Goal: Check status: Check status

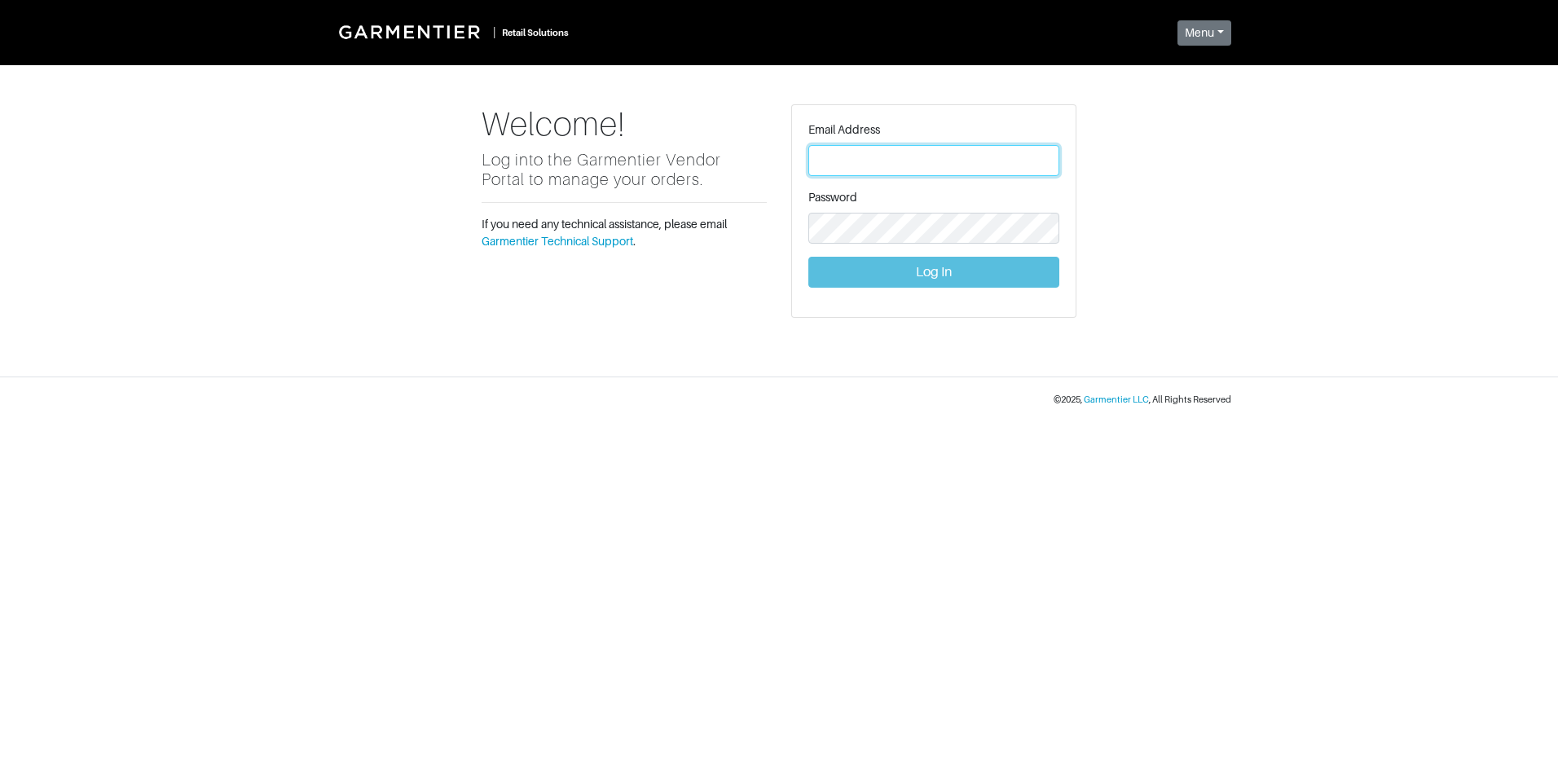
type input "[PERSON_NAME][EMAIL_ADDRESS][DOMAIN_NAME]"
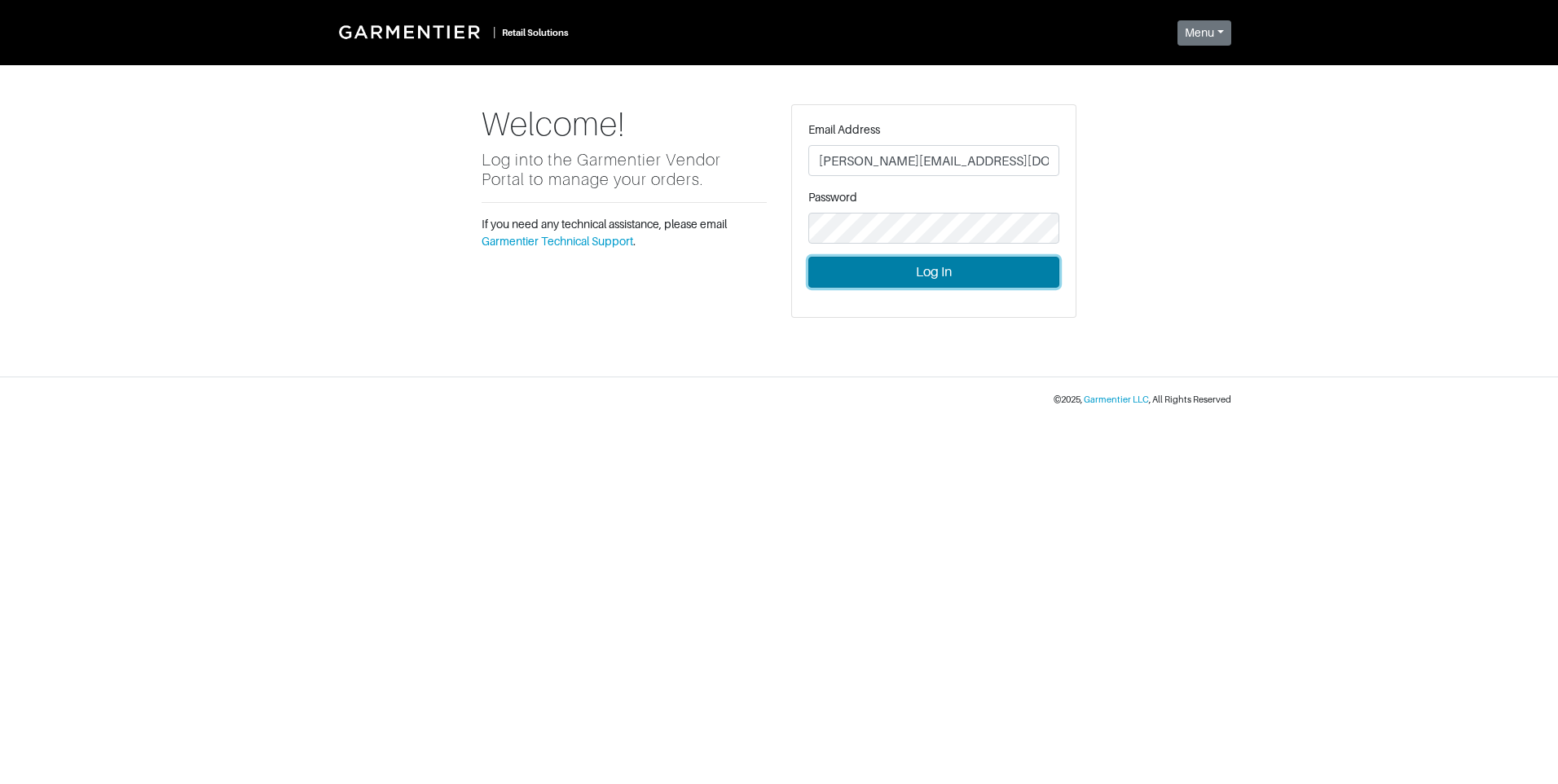
click at [893, 277] on button "Log In" at bounding box center [934, 272] width 251 height 31
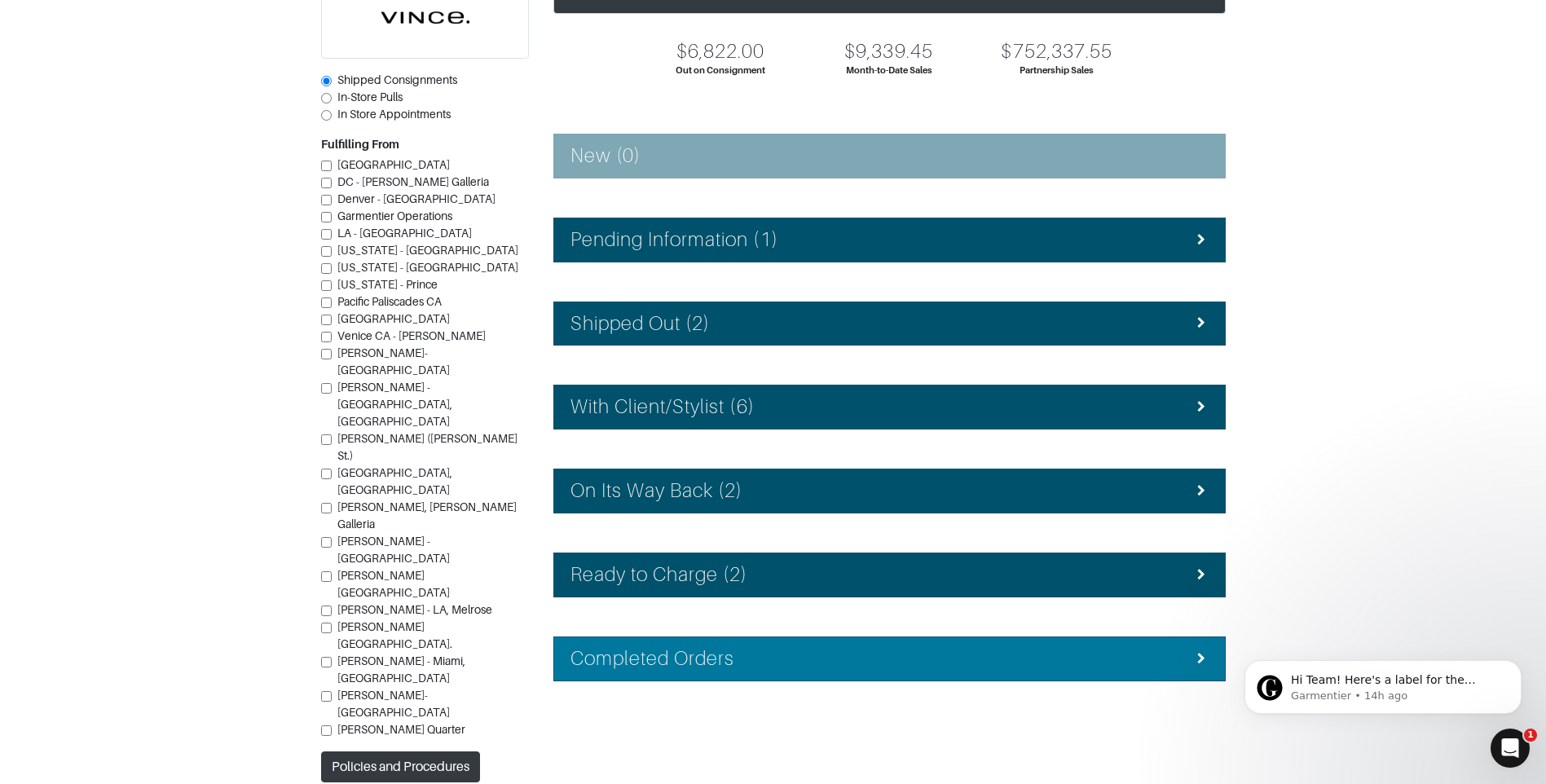
click at [843, 662] on div "Completed Orders" at bounding box center [889, 659] width 638 height 24
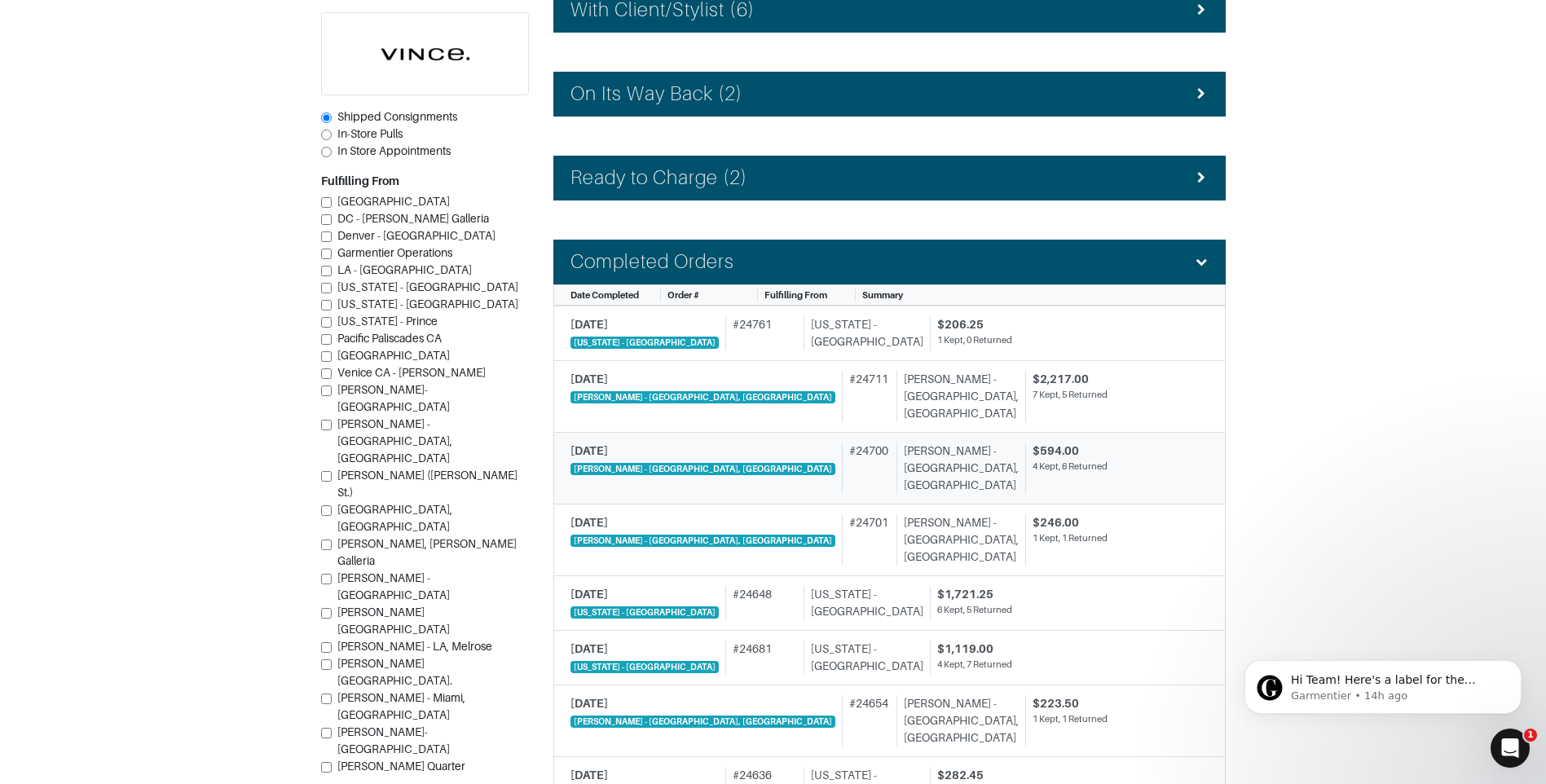
scroll to position [390, 0]
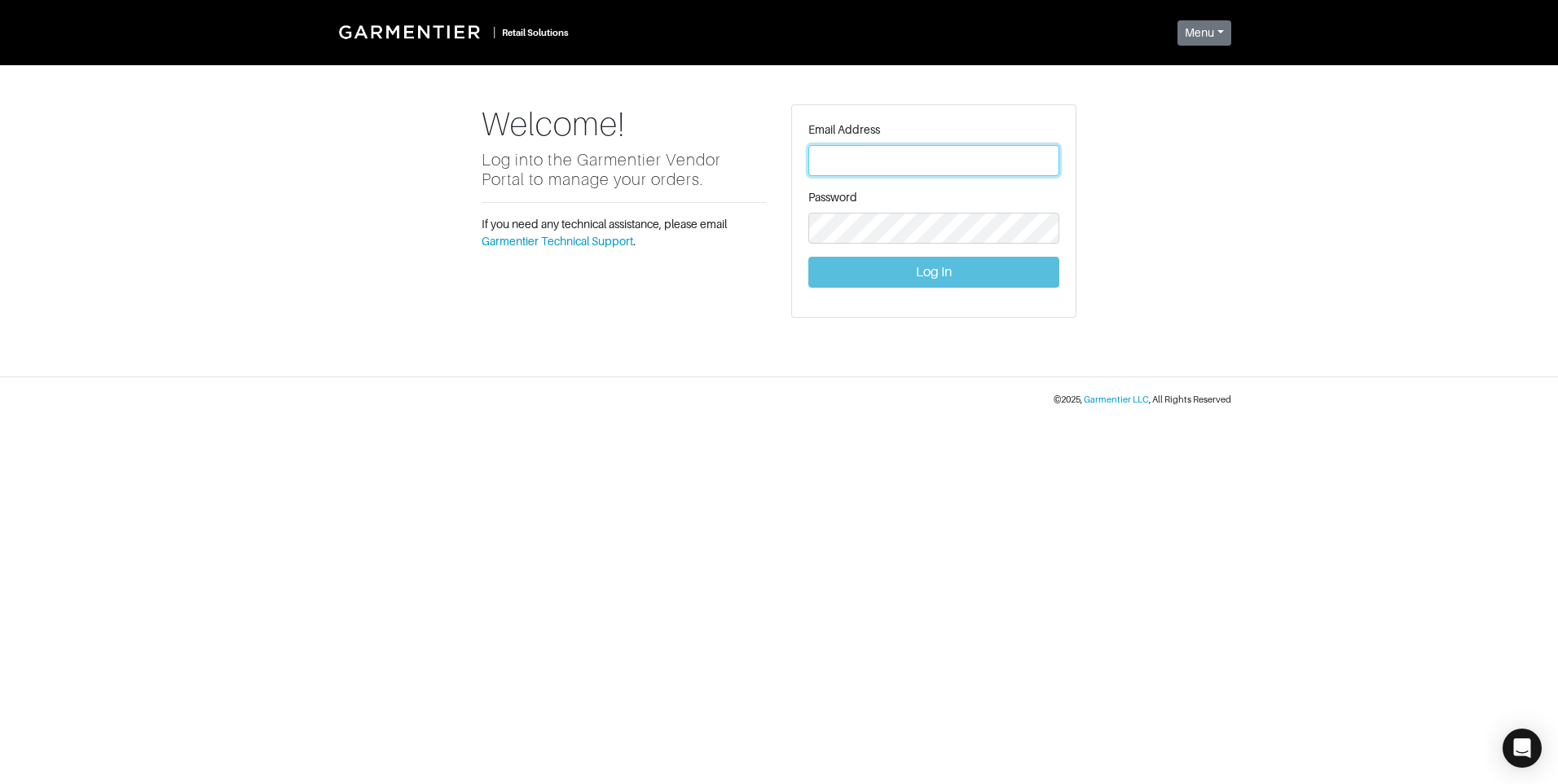
type input "Vince@garmentier.co"
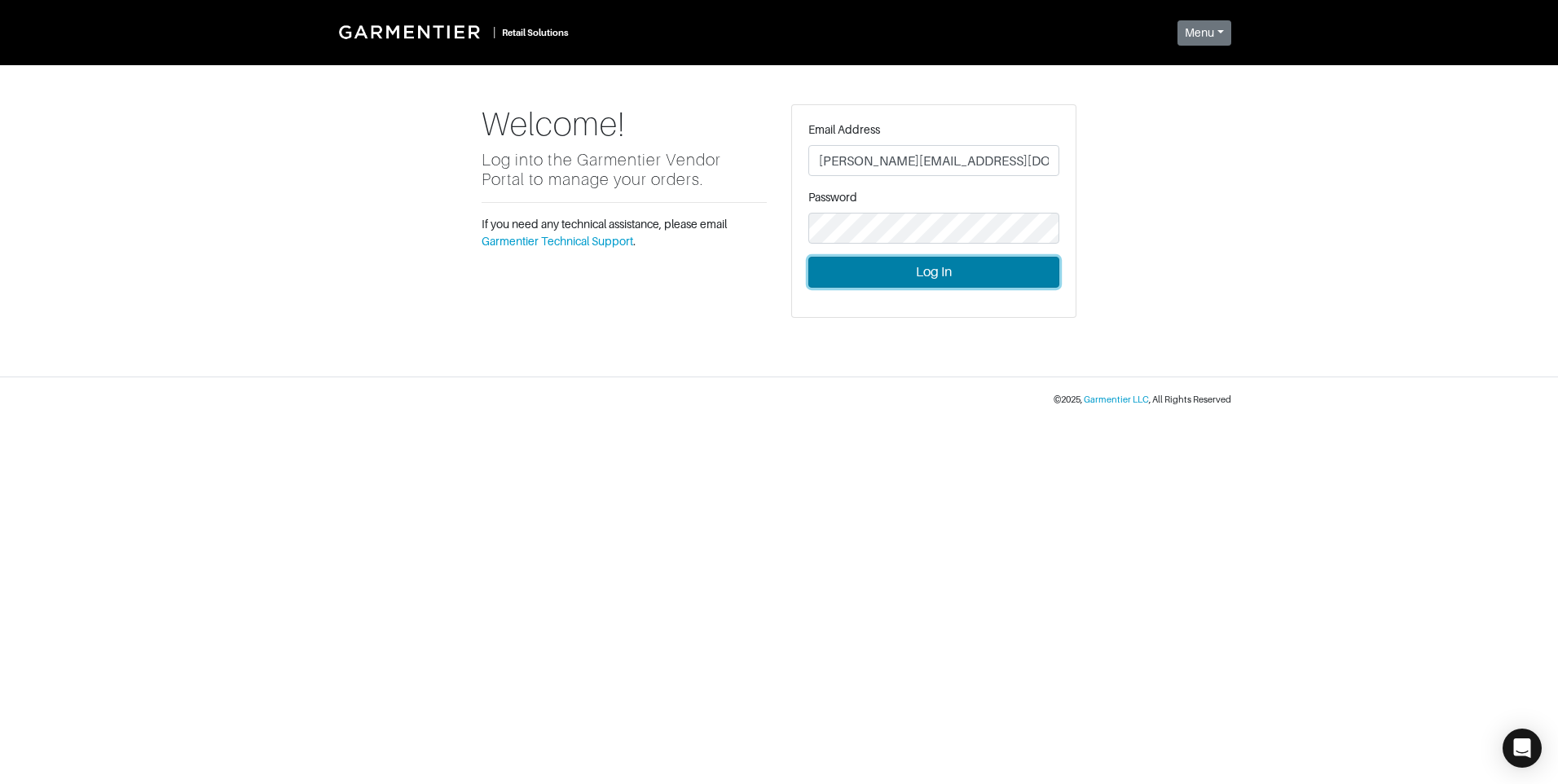
click at [944, 277] on button "Log In" at bounding box center [934, 272] width 251 height 31
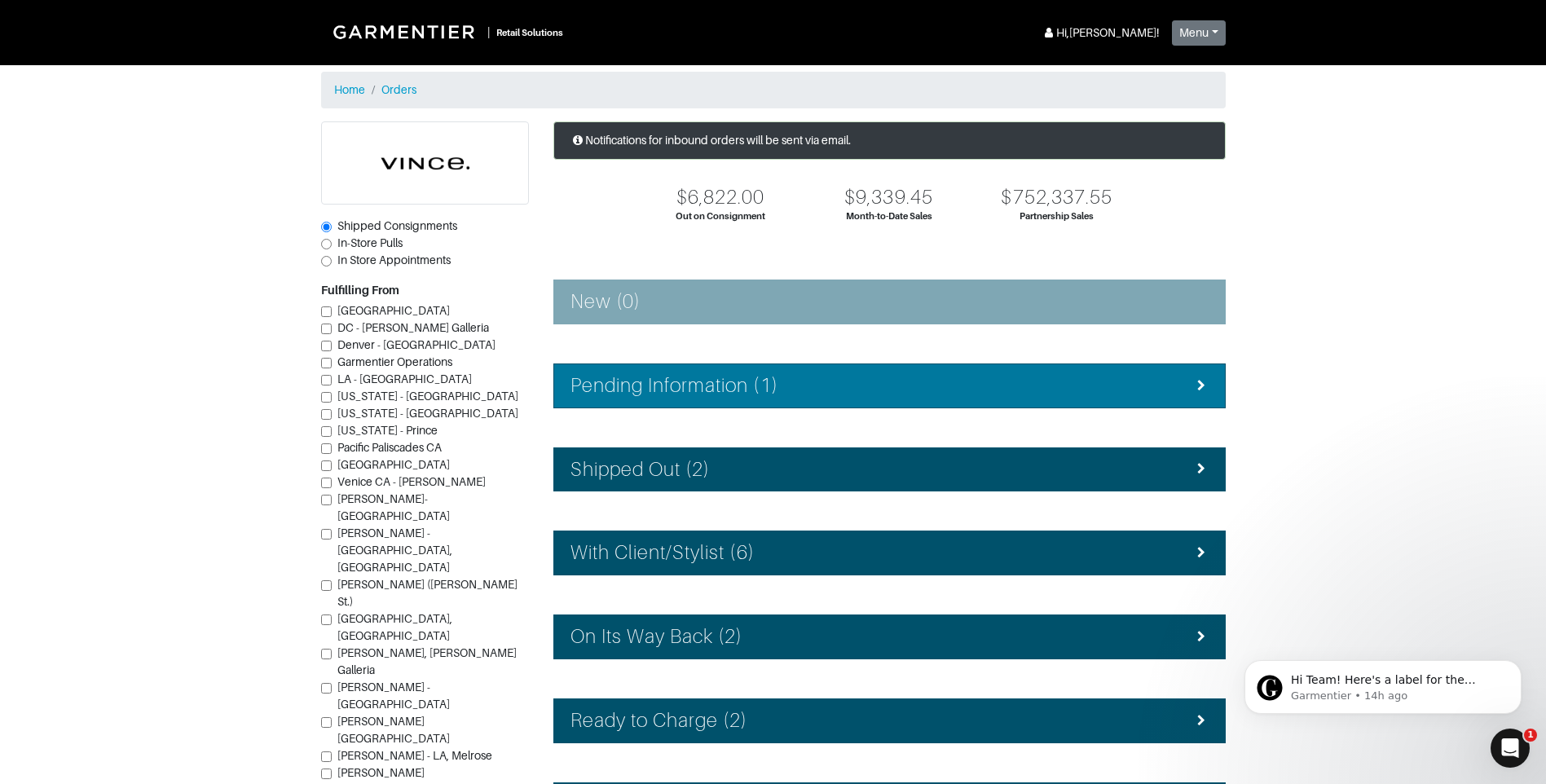
click at [834, 390] on div "Pending Information (1)" at bounding box center [889, 386] width 638 height 24
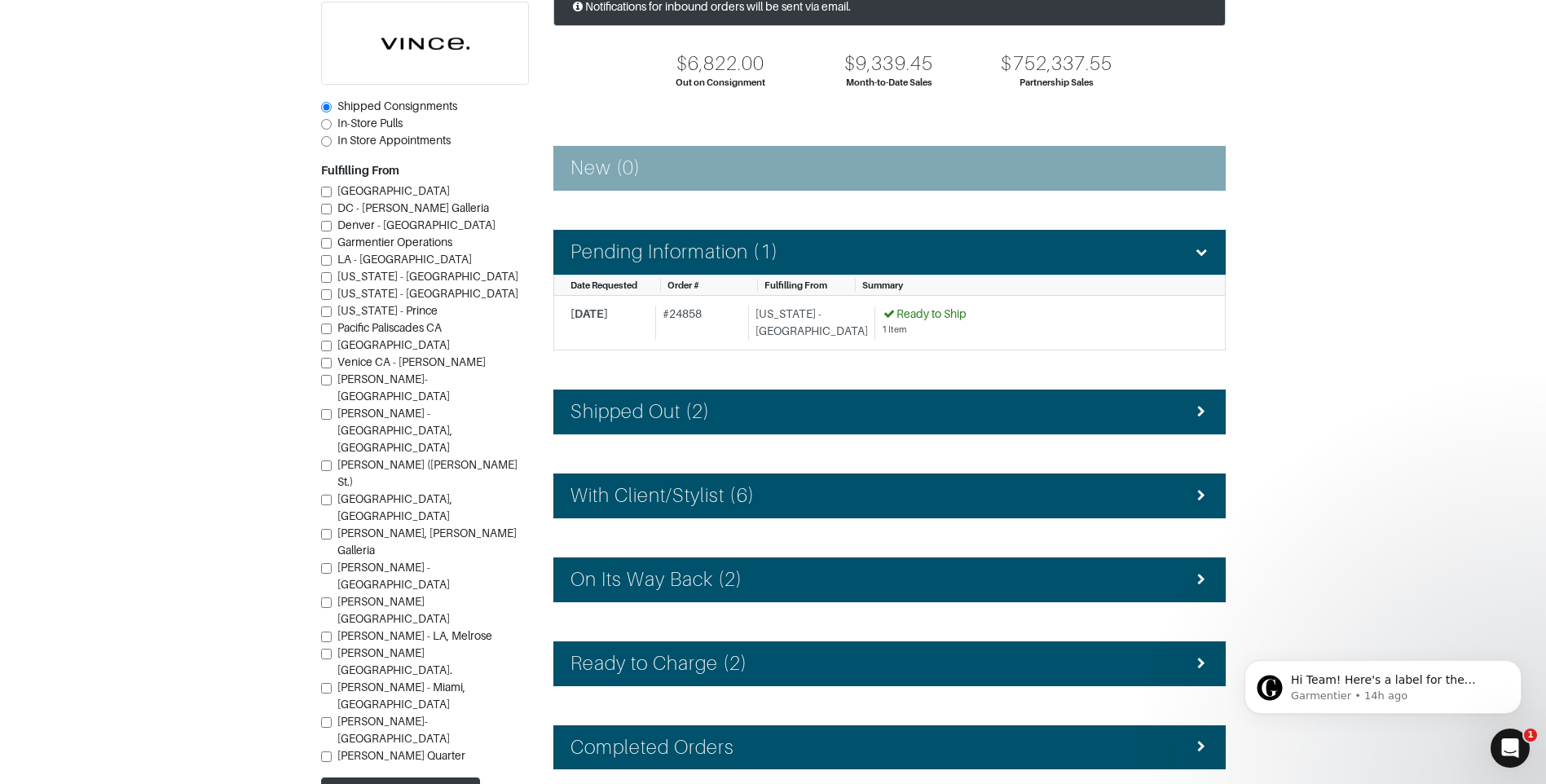
scroll to position [163, 0]
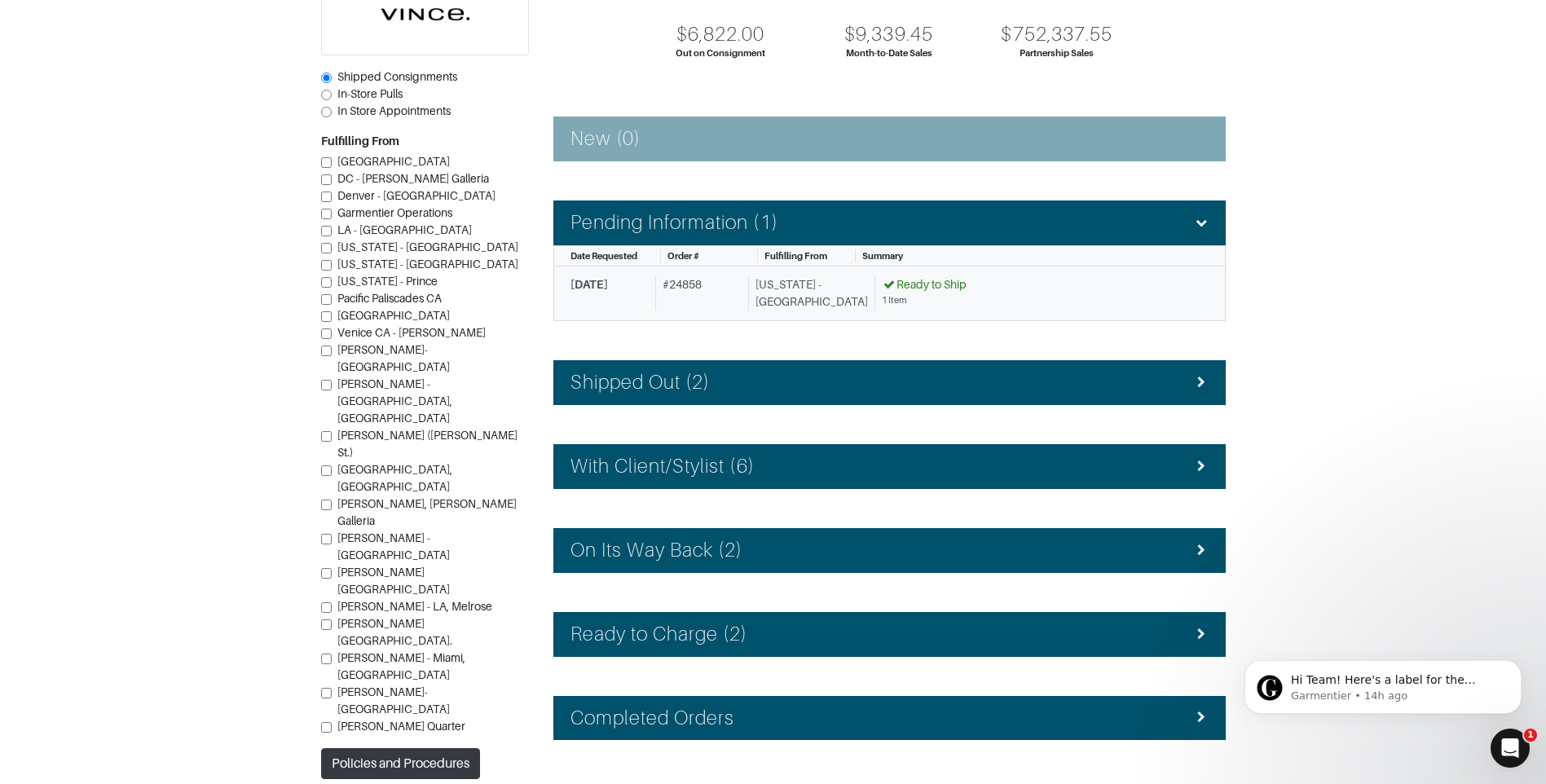
click at [713, 309] on div "# 24858" at bounding box center [698, 294] width 87 height 34
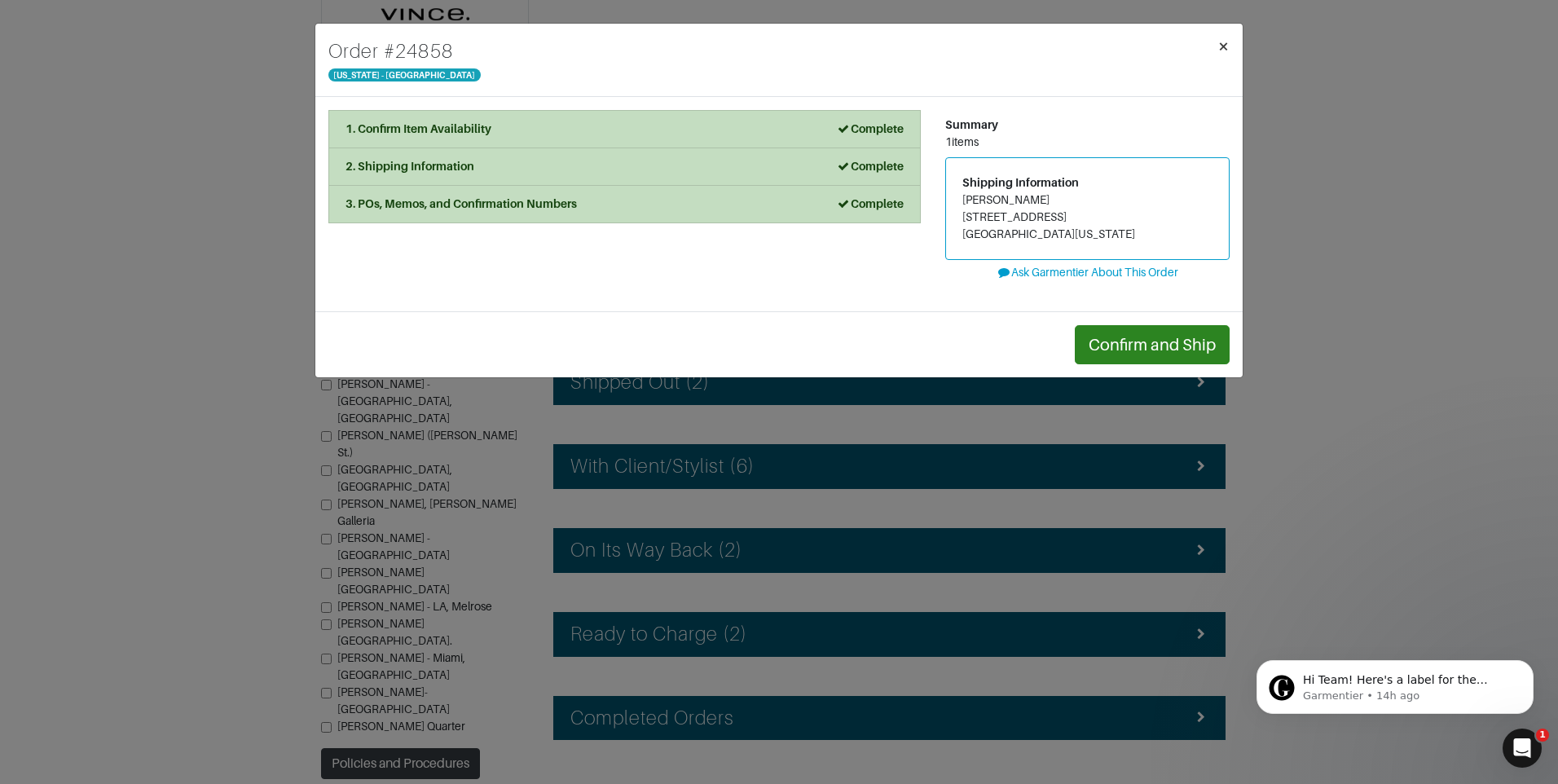
click at [1229, 47] on button "×" at bounding box center [1224, 47] width 38 height 46
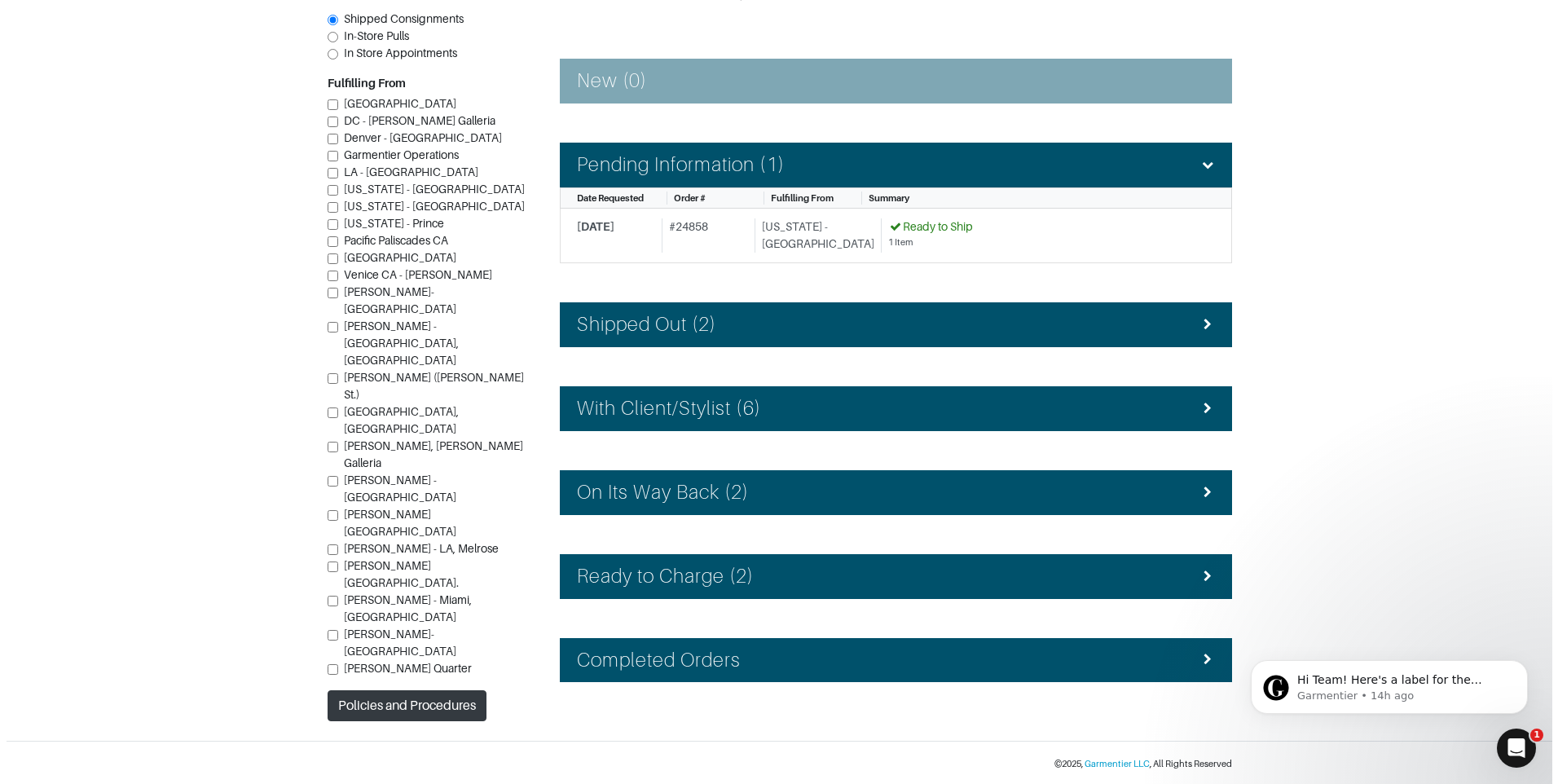
scroll to position [222, 0]
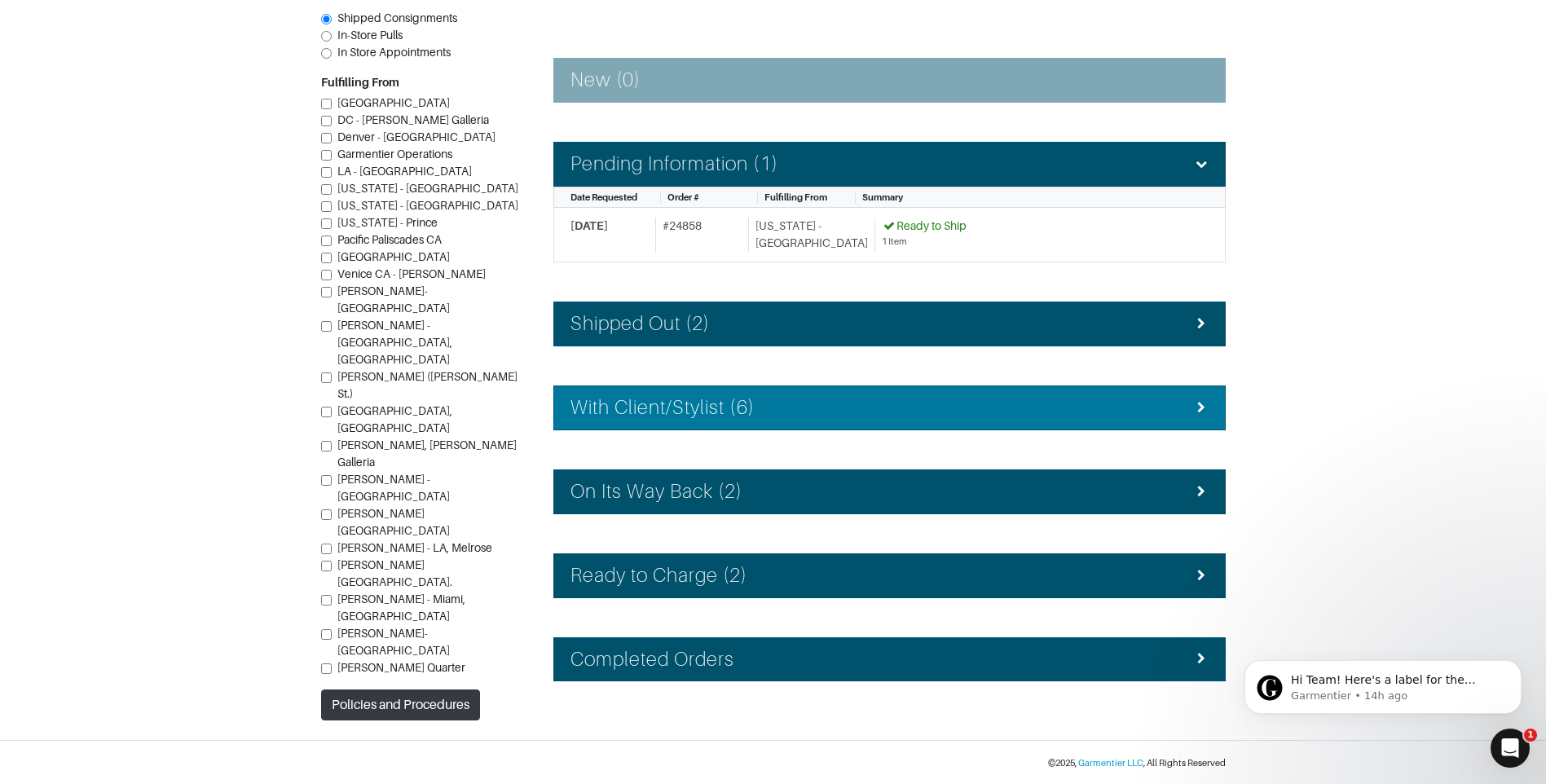
click at [768, 408] on div "With Client/Stylist (6)" at bounding box center [889, 408] width 638 height 24
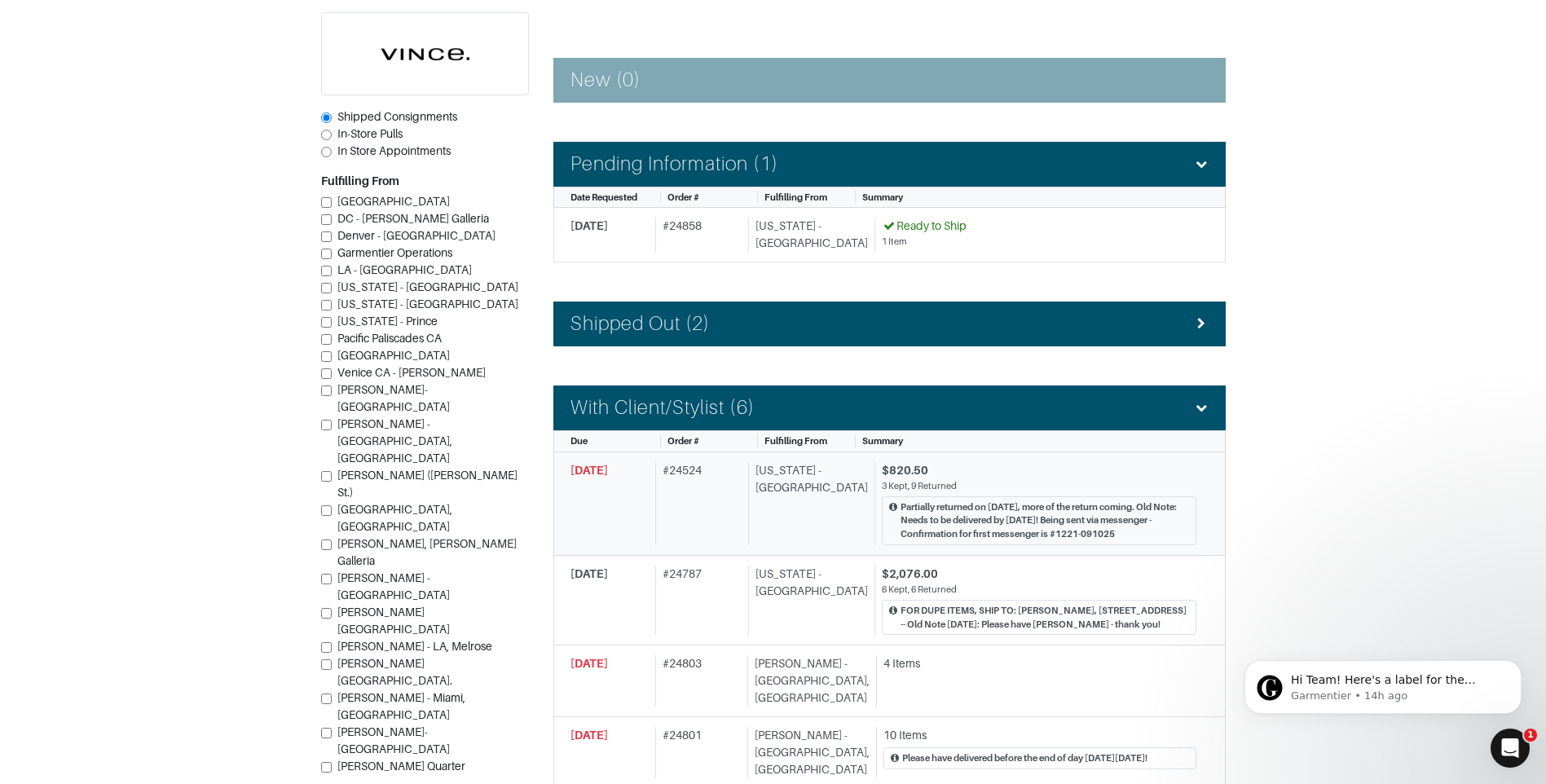
click at [687, 507] on div "# 24524" at bounding box center [698, 503] width 87 height 84
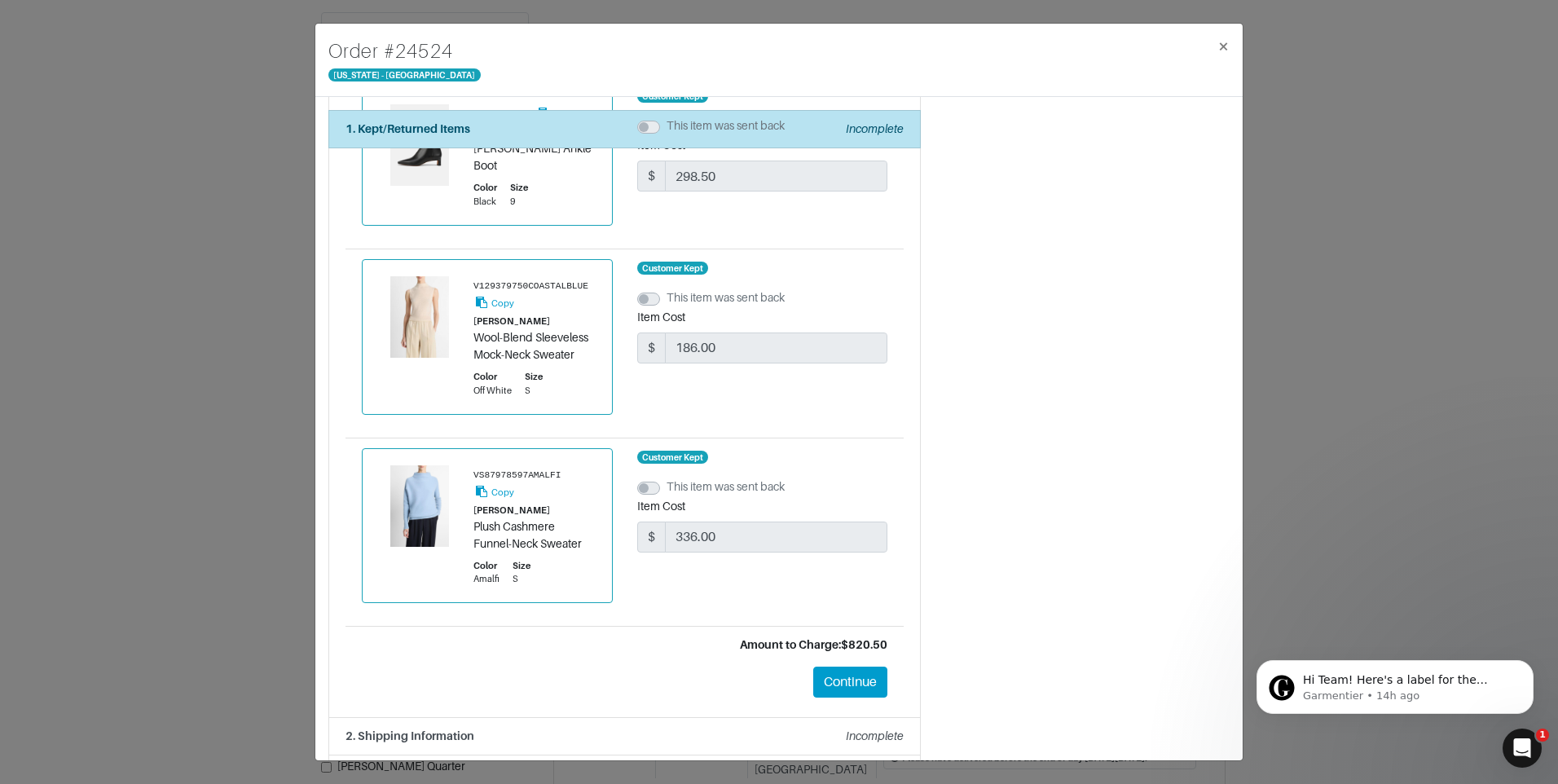
scroll to position [1724, 0]
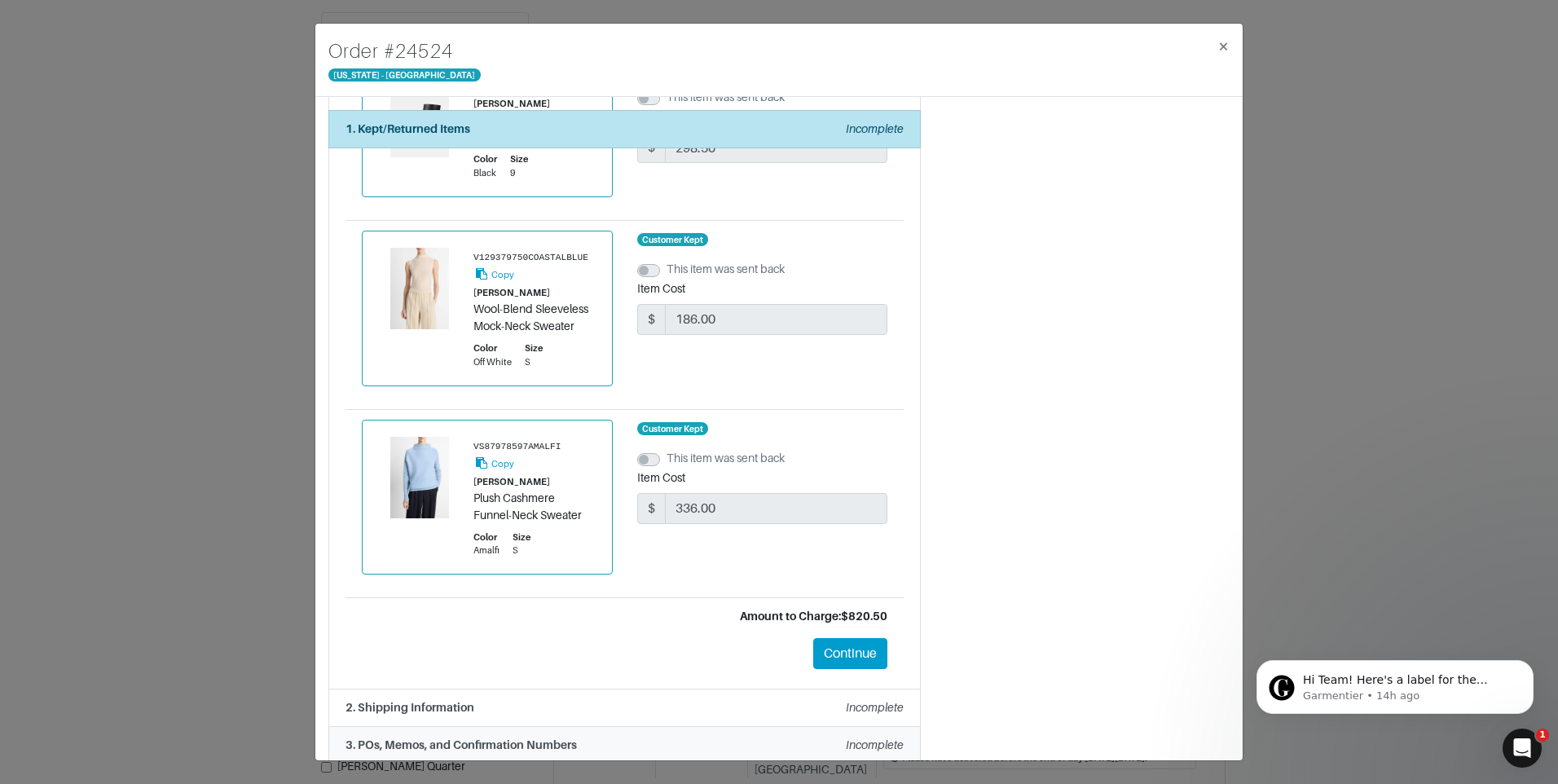
click at [619, 698] on div "2. Shipping Information Incomplete" at bounding box center [624, 706] width 558 height 17
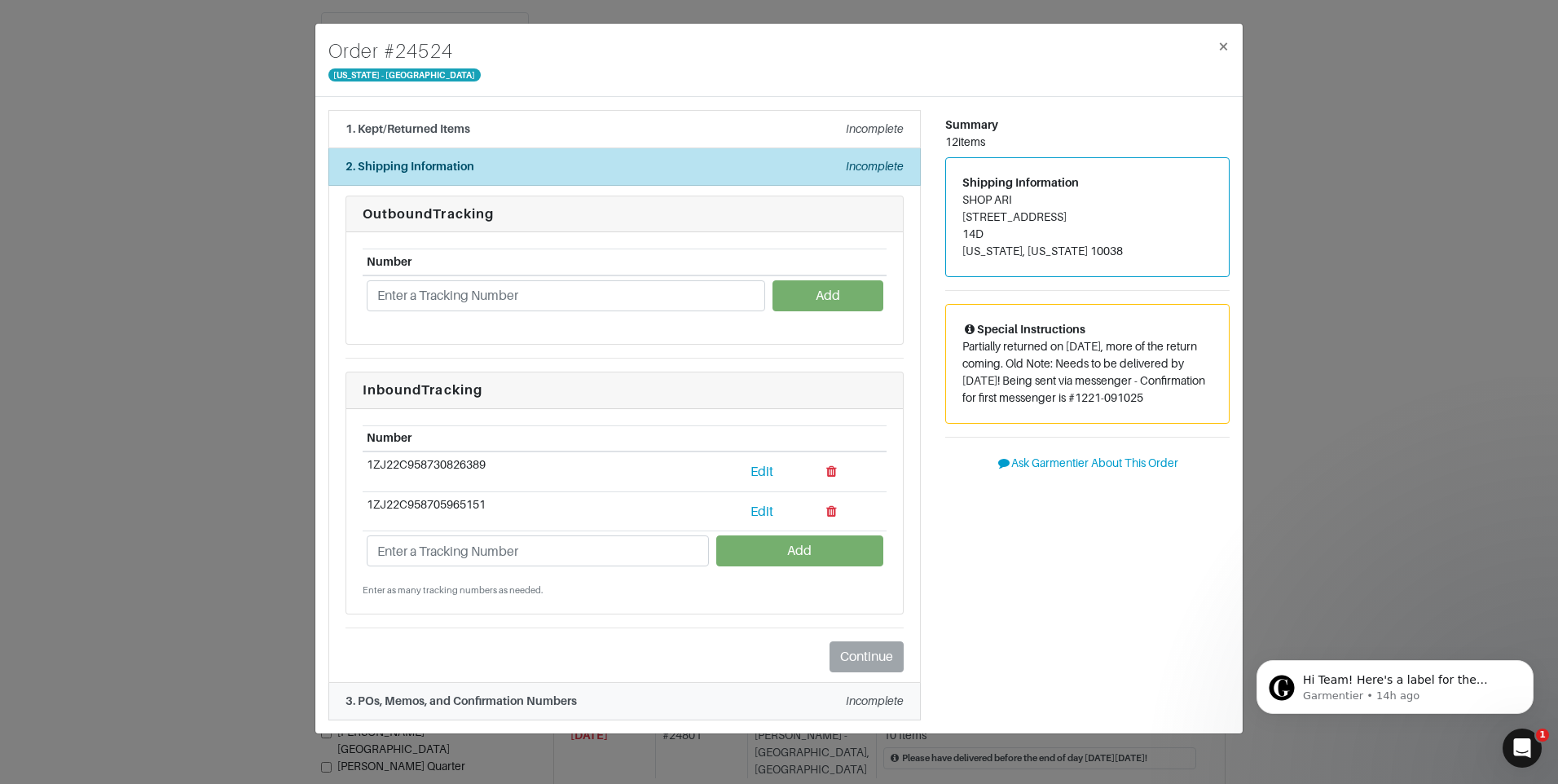
scroll to position [0, 0]
click at [743, 133] on div "1. Kept/Returned Items Incomplete" at bounding box center [624, 128] width 558 height 17
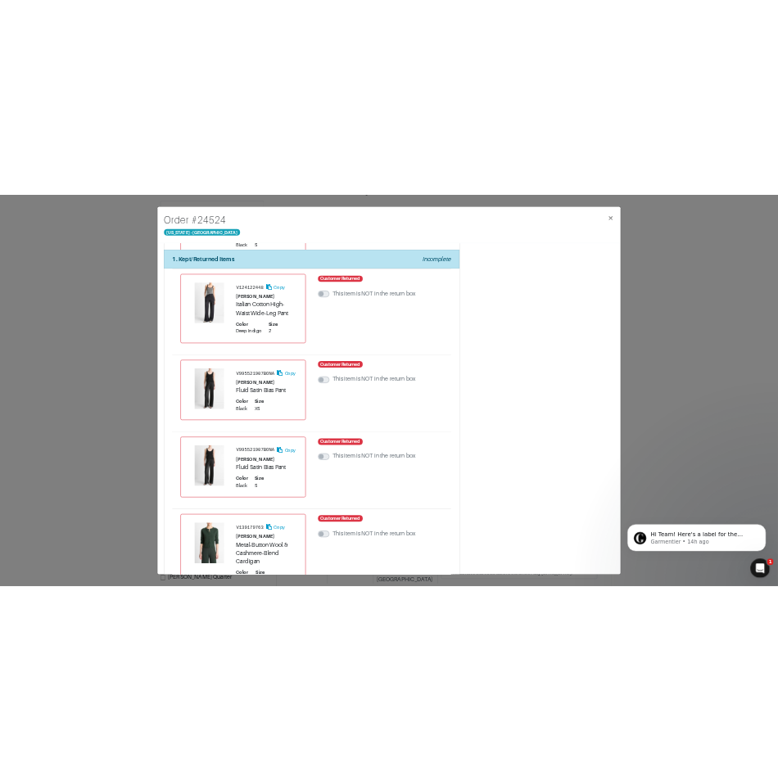
scroll to position [327, 0]
